Goal: Information Seeking & Learning: Understand process/instructions

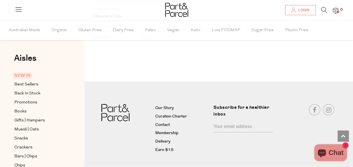
scroll to position [1116, 0]
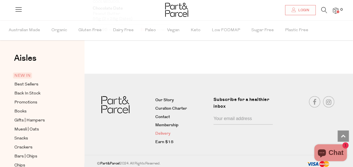
click at [165, 130] on link "Delivery" at bounding box center [182, 133] width 54 height 7
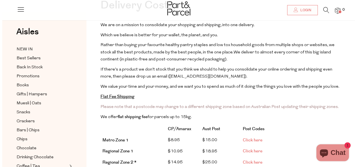
scroll to position [67, 0]
